Goal: Task Accomplishment & Management: Complete application form

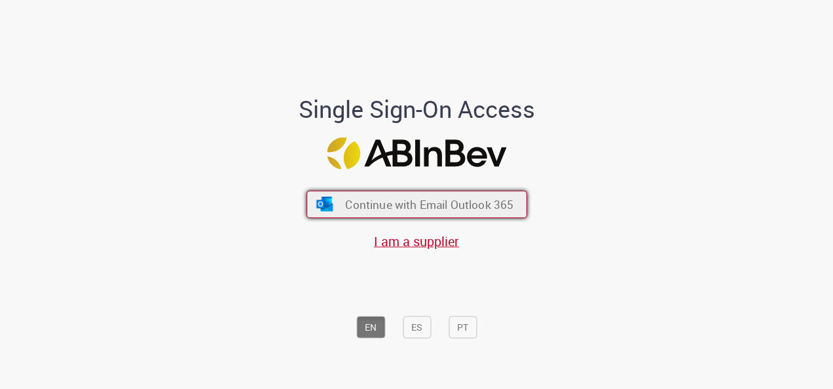
click at [385, 207] on span "Continue with Email Outlook 365" at bounding box center [429, 204] width 168 height 15
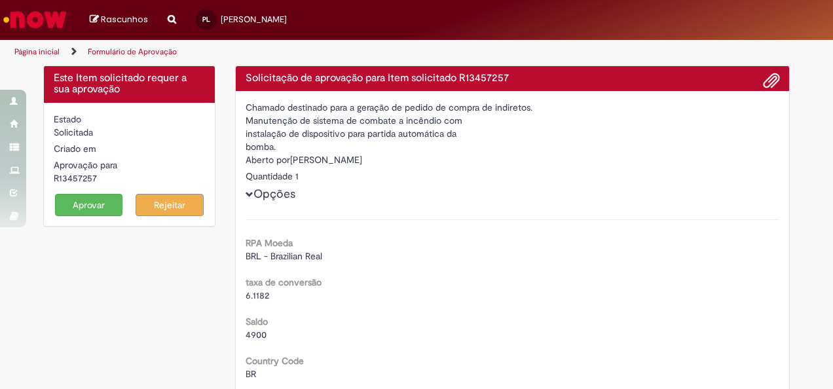
click at [94, 199] on button "Aprovar" at bounding box center [89, 205] width 68 height 22
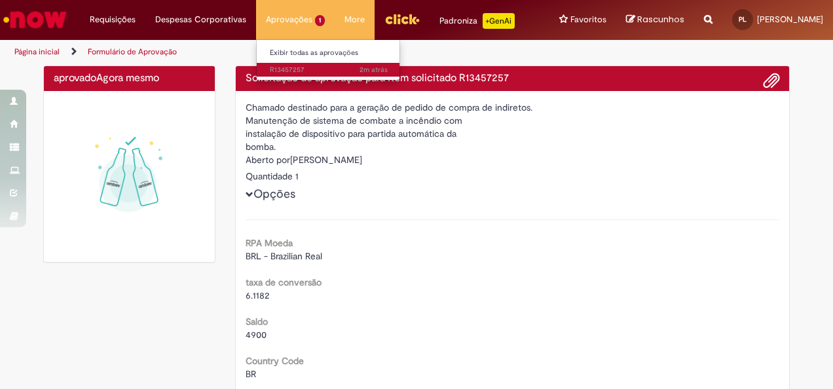
click at [281, 71] on span "2m atrás 2 minutos atrás R13457257" at bounding box center [329, 70] width 118 height 10
